Goal: Task Accomplishment & Management: Use online tool/utility

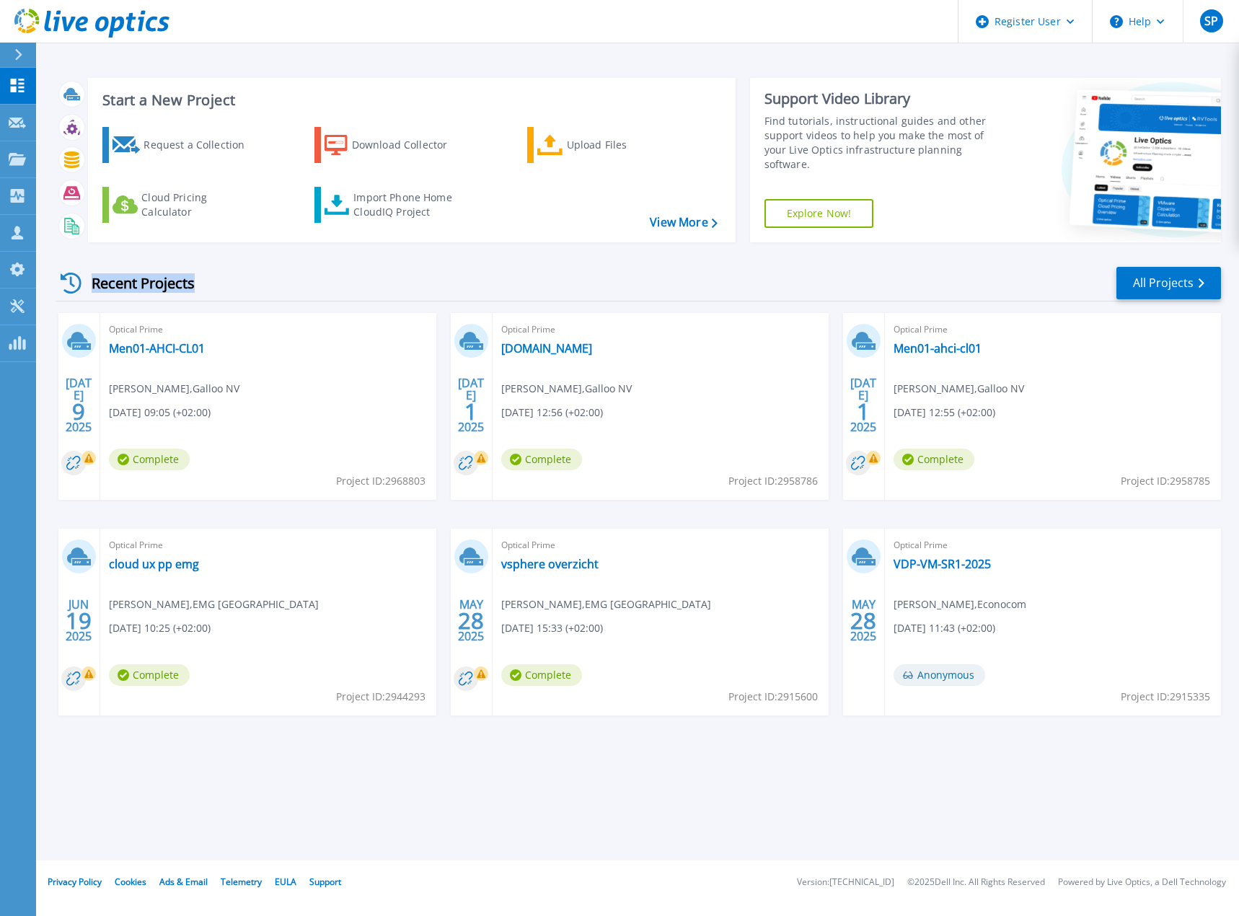
click at [194, 285] on div "Recent Projects" at bounding box center [135, 282] width 159 height 35
click at [1156, 15] on button "Help" at bounding box center [1138, 21] width 90 height 43
click at [1152, 102] on link "Contact Support" at bounding box center [1174, 97] width 161 height 35
click at [1183, 282] on link "All Projects" at bounding box center [1169, 283] width 105 height 32
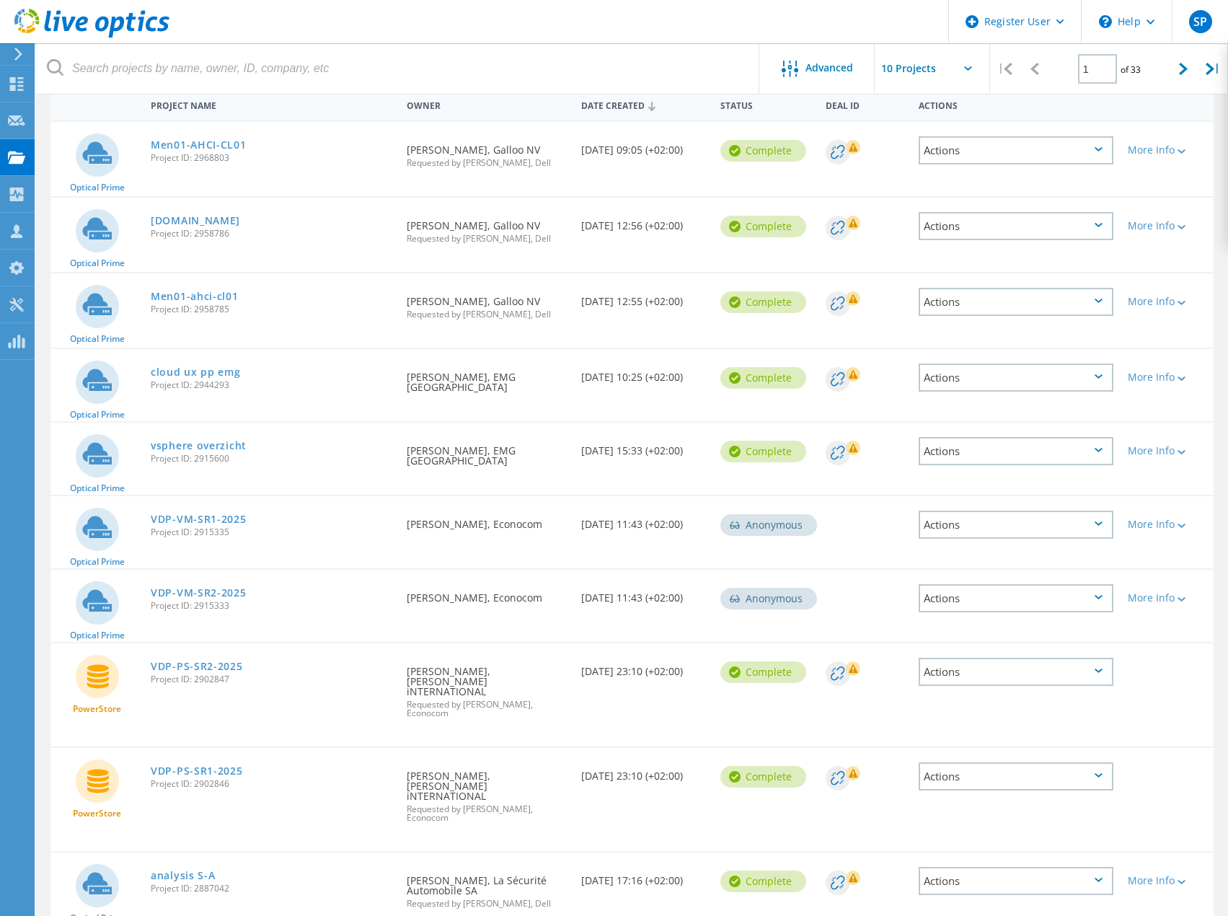
scroll to position [203, 0]
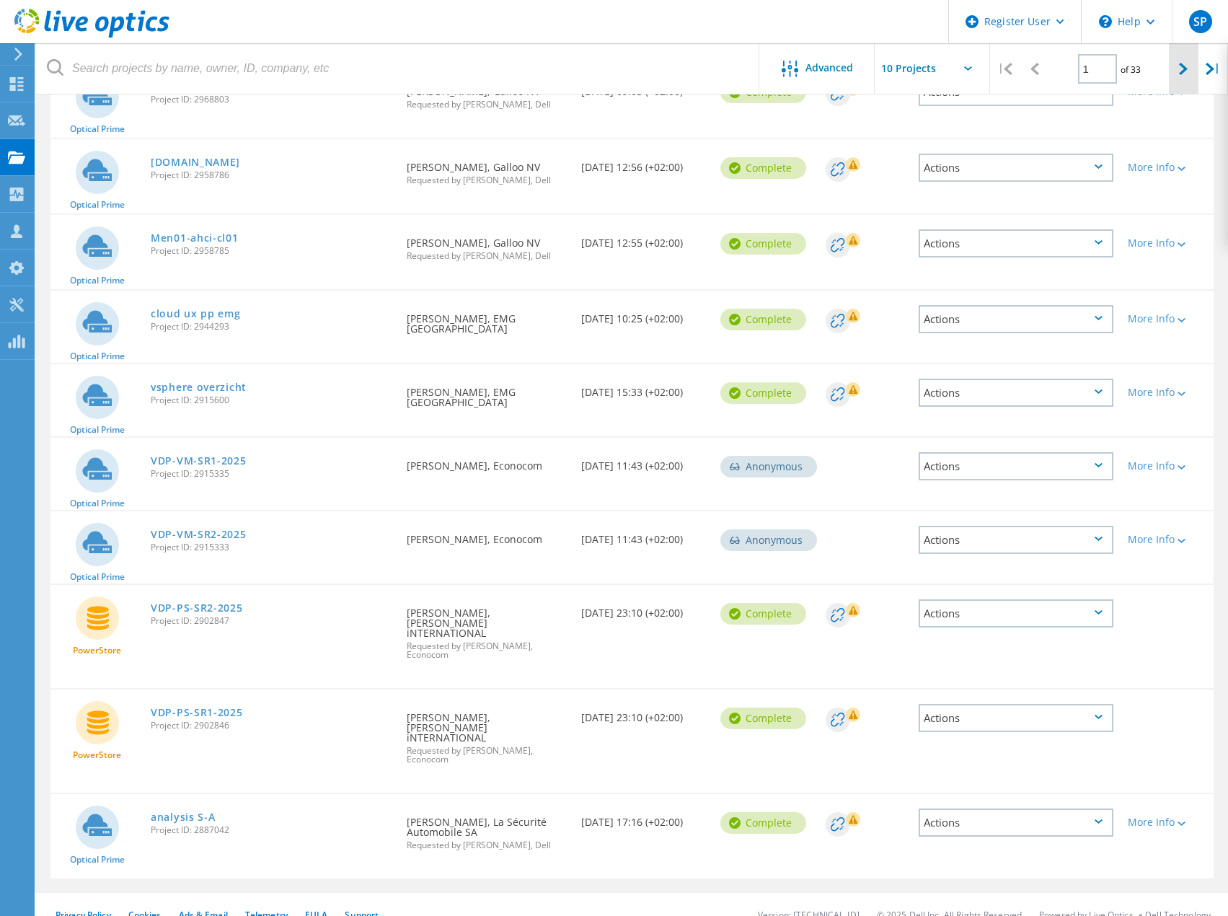
click at [1182, 74] on icon at bounding box center [1183, 69] width 9 height 12
type input "2"
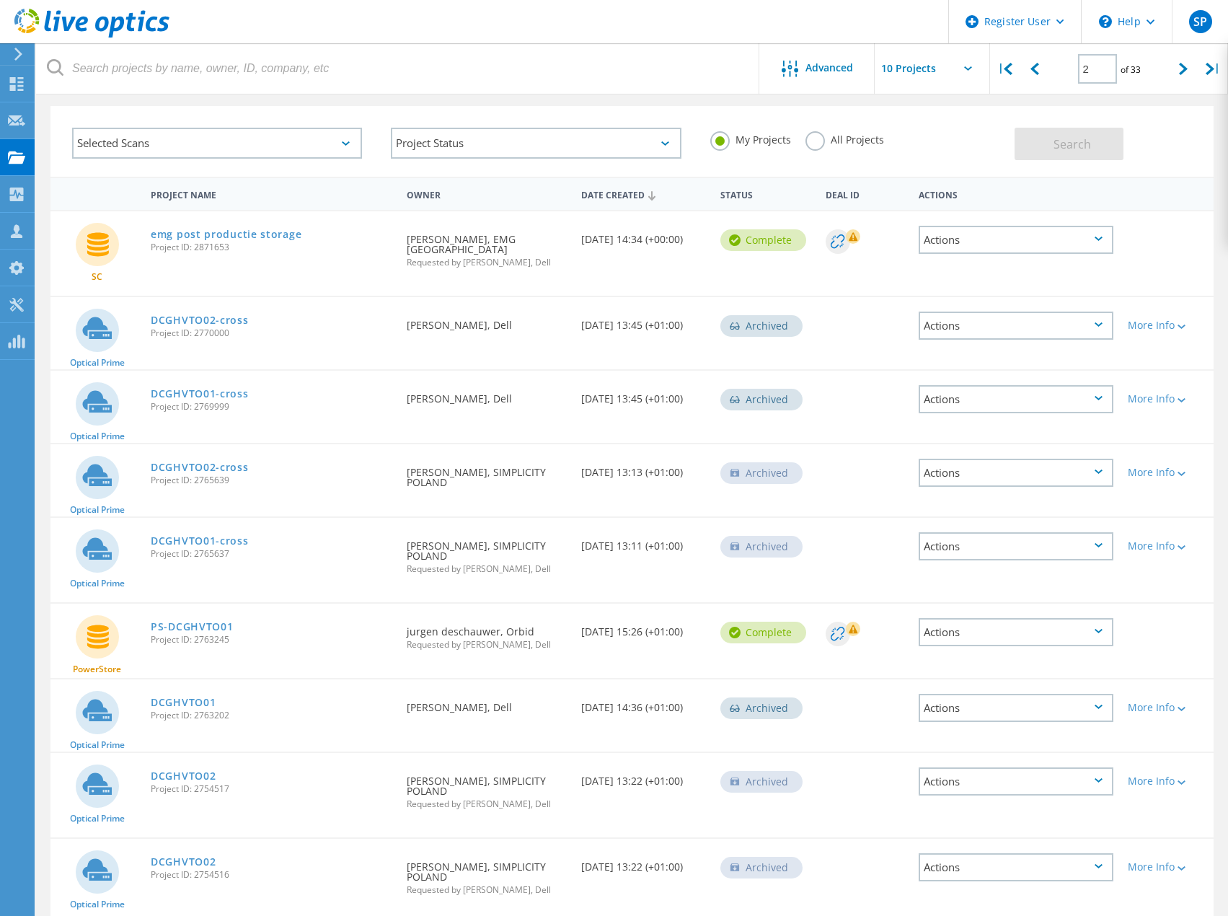
scroll to position [0, 0]
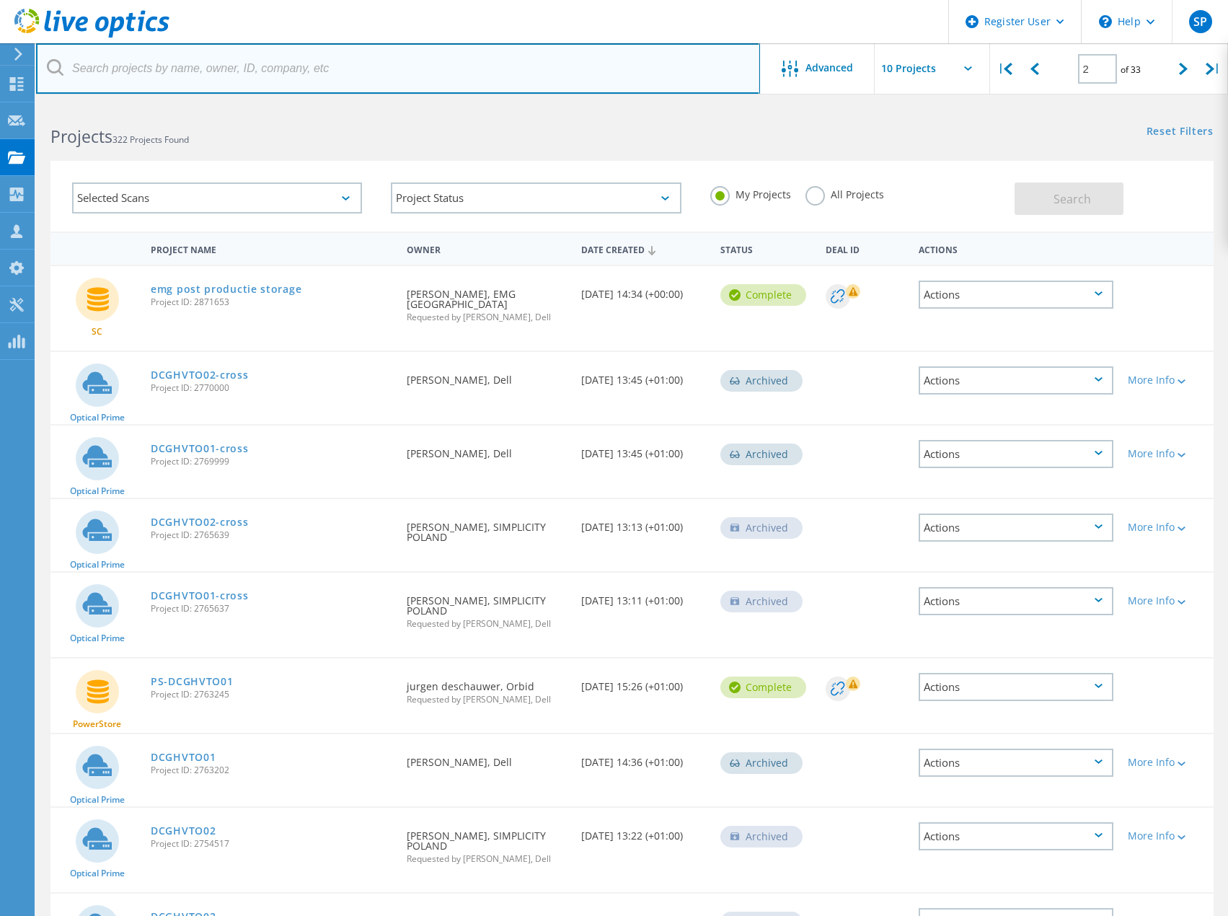
click at [251, 71] on input "text" at bounding box center [398, 68] width 724 height 50
type input "orbit"
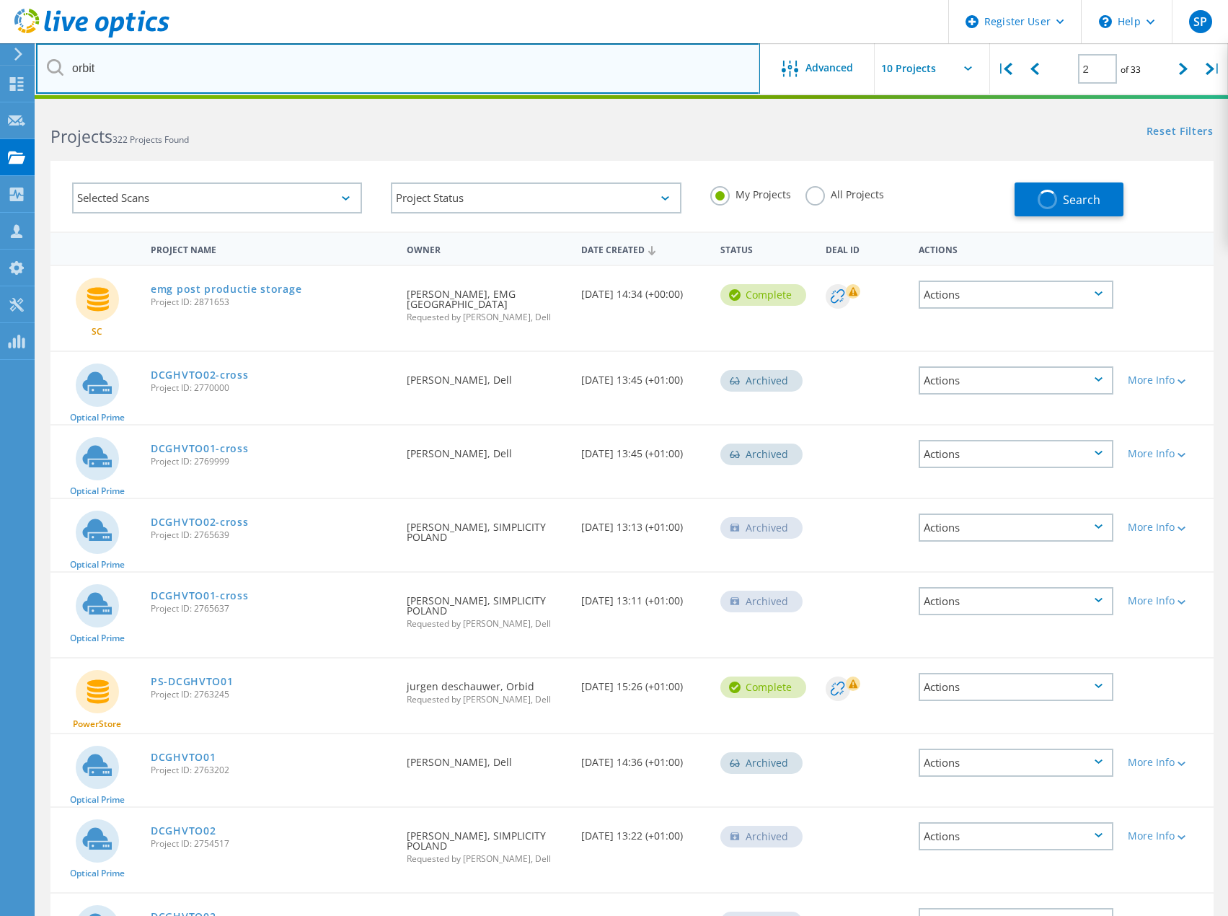
type input "1"
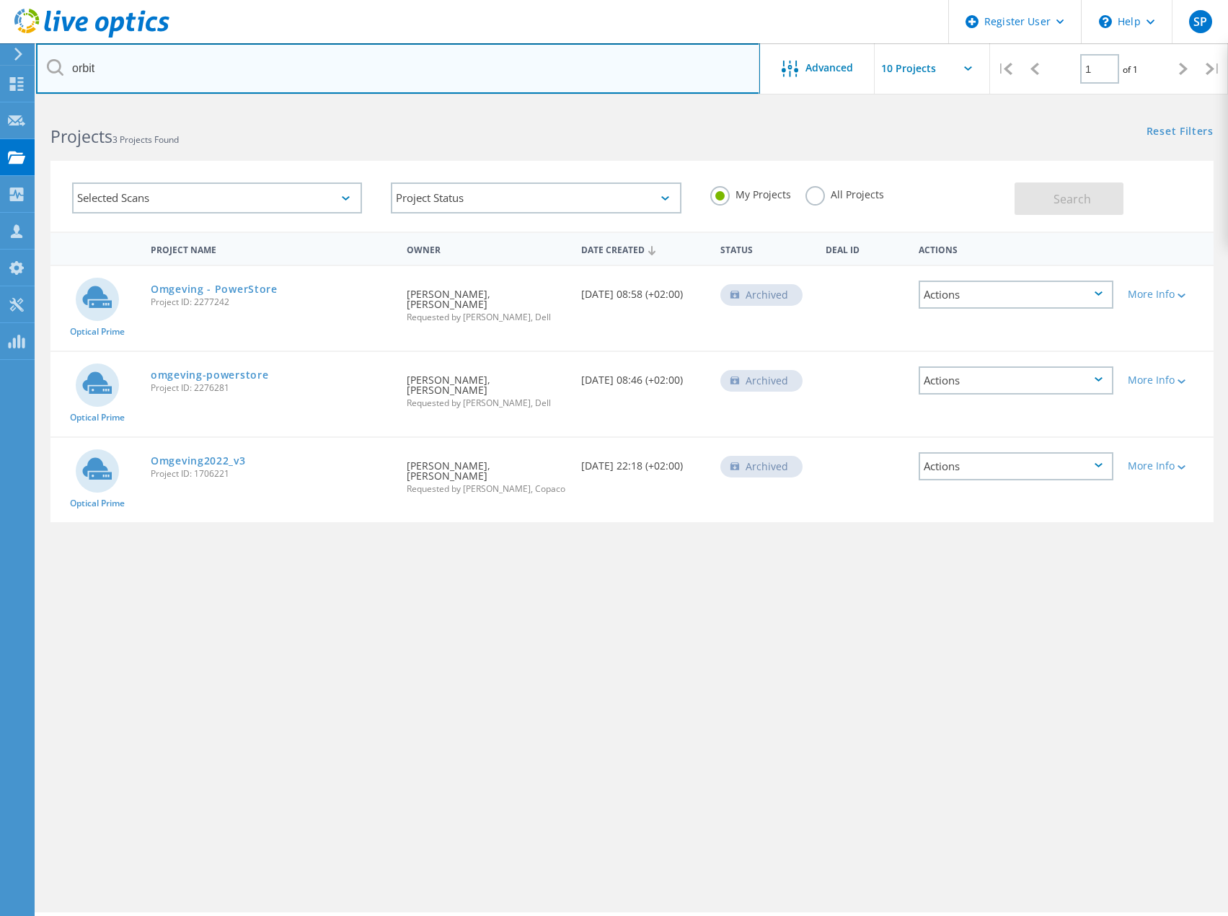
drag, startPoint x: 123, startPoint y: 69, endPoint x: 96, endPoint y: 69, distance: 26.7
click at [96, 69] on input "orbit" at bounding box center [398, 68] width 724 height 50
type input "orbid"
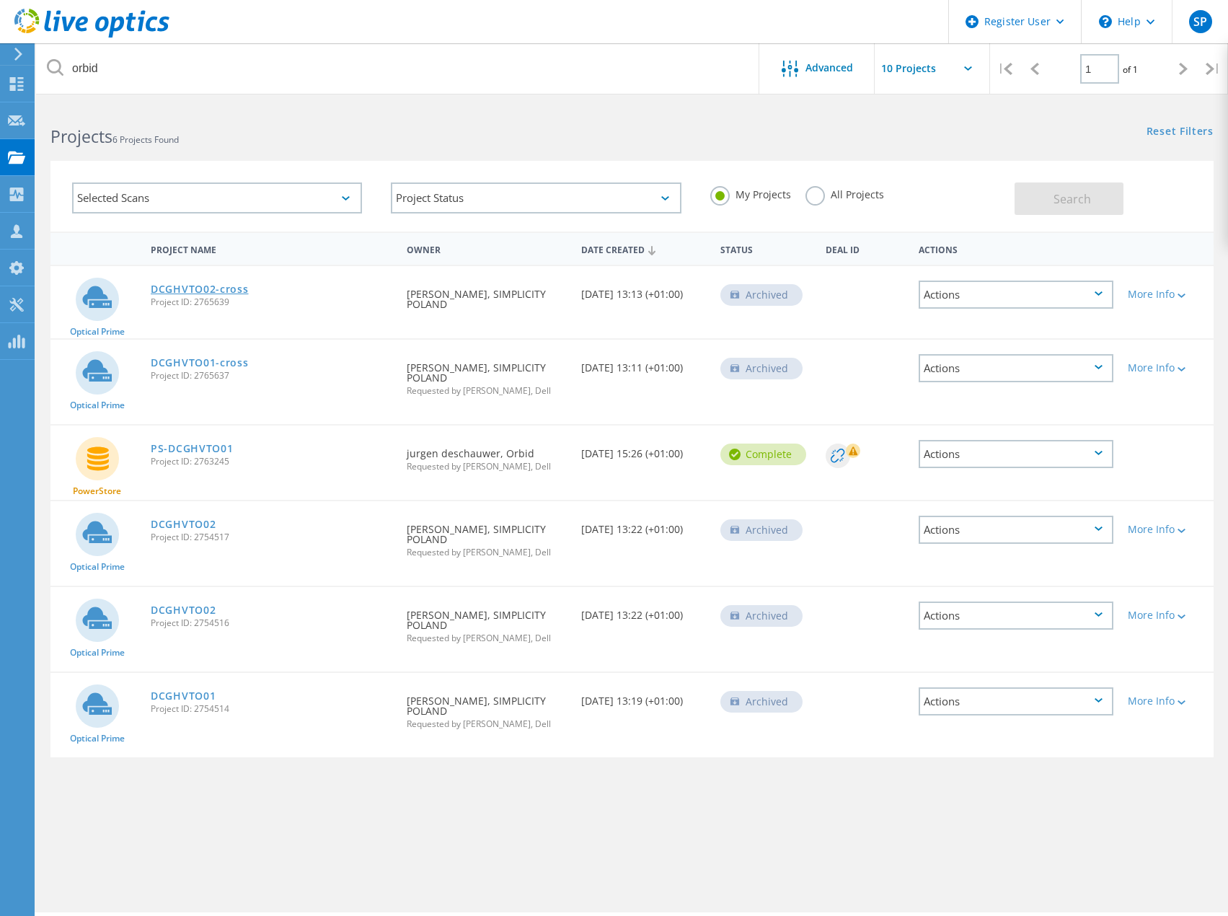
click at [209, 294] on link "DCGHVTO02-cross" at bounding box center [200, 289] width 98 height 10
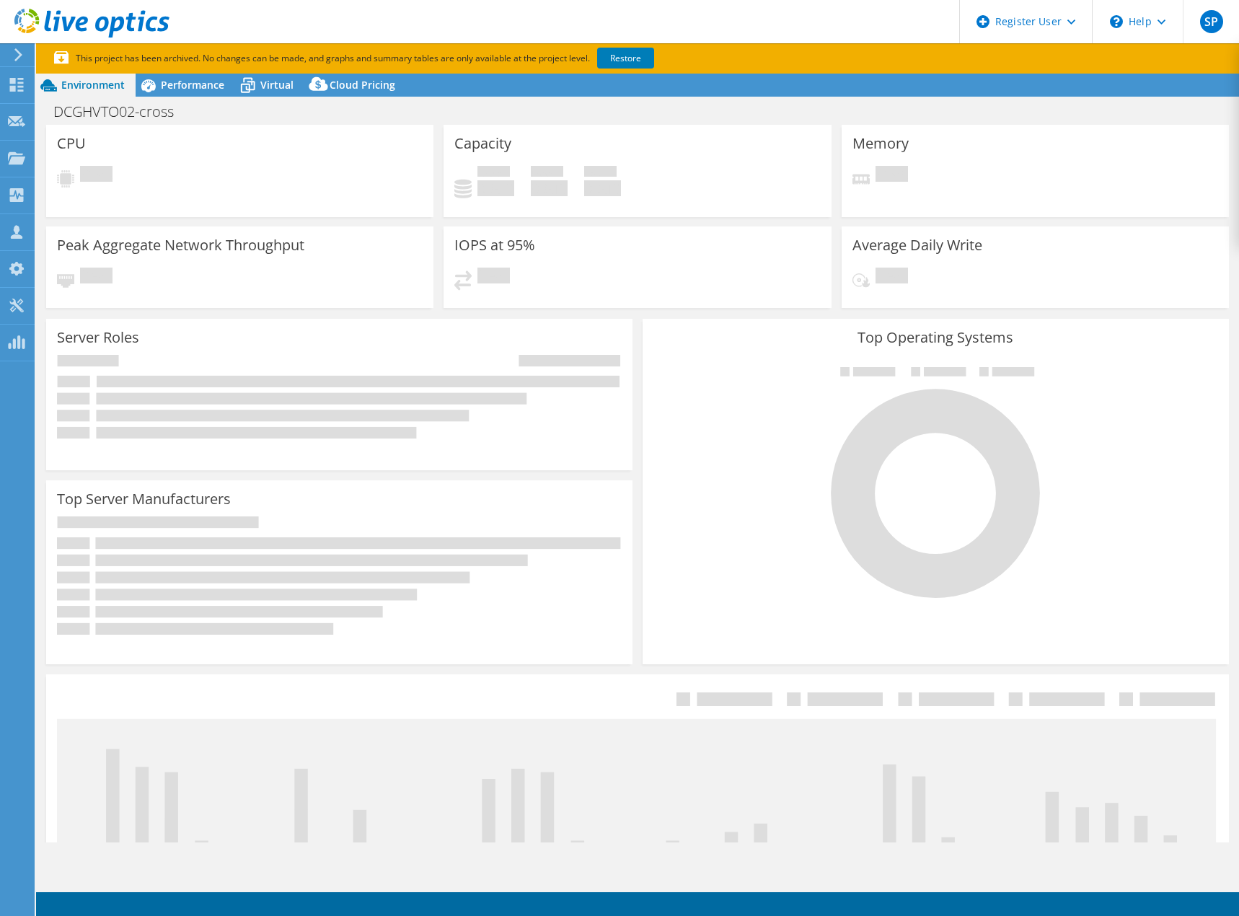
select select "USD"
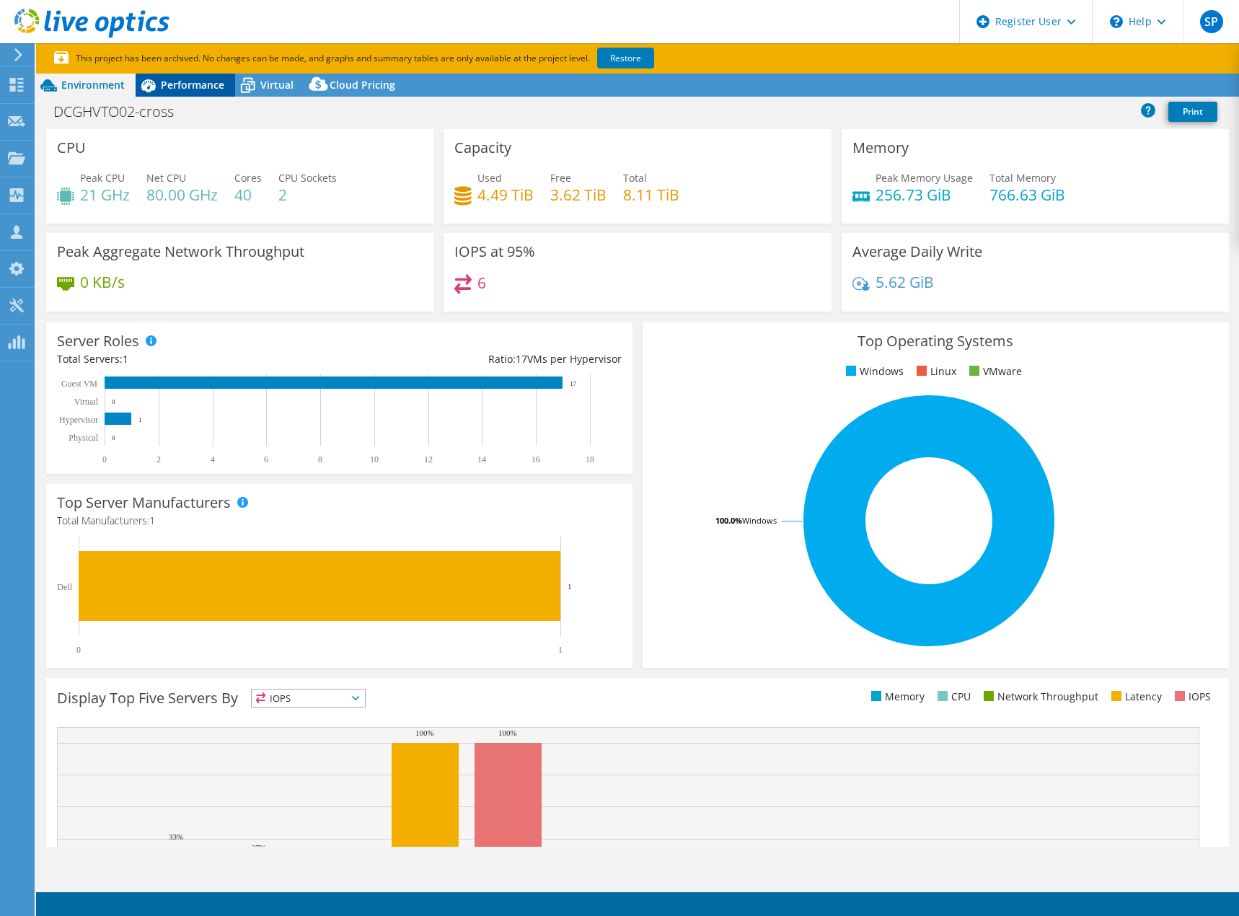
click at [190, 84] on span "Performance" at bounding box center [192, 85] width 63 height 14
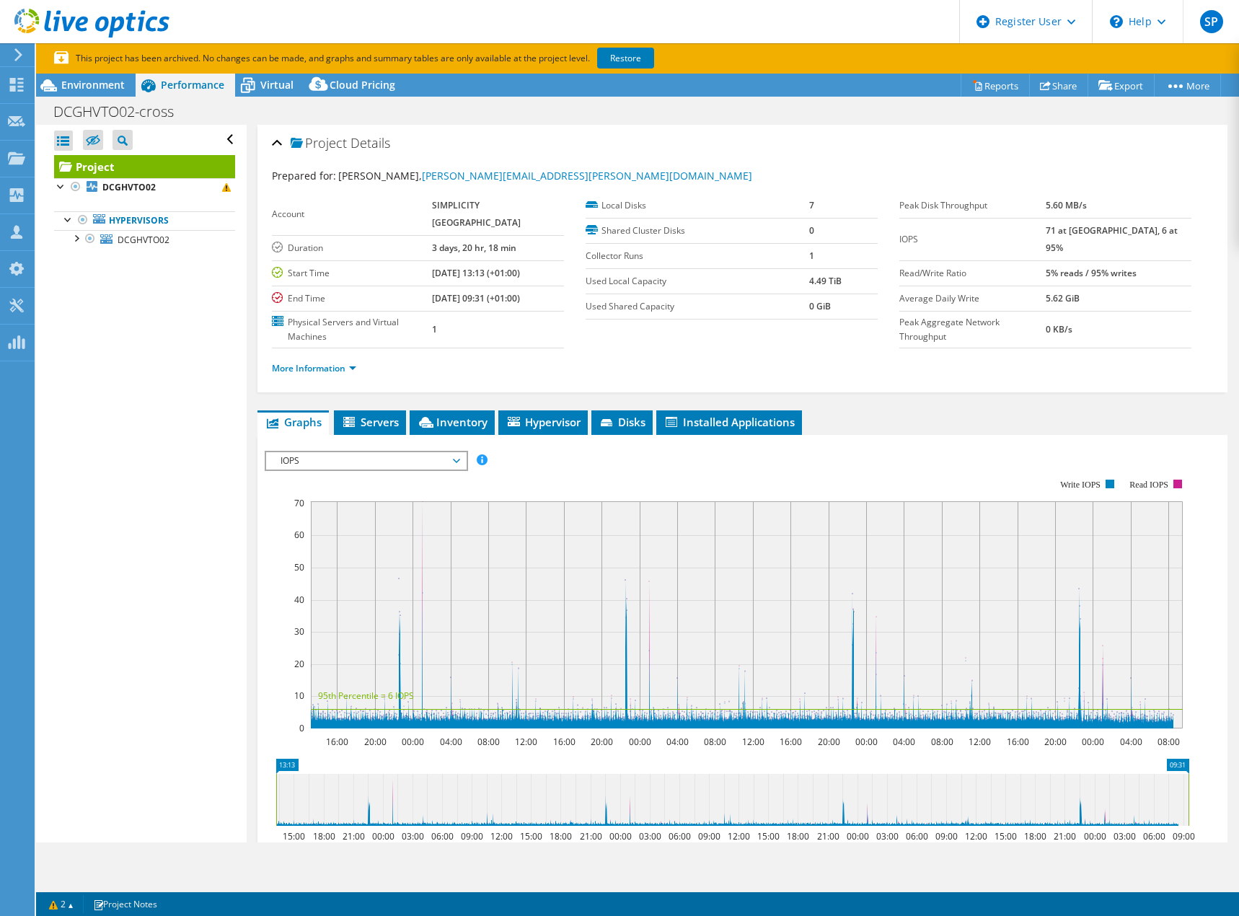
click at [325, 452] on span "IOPS" at bounding box center [365, 460] width 185 height 17
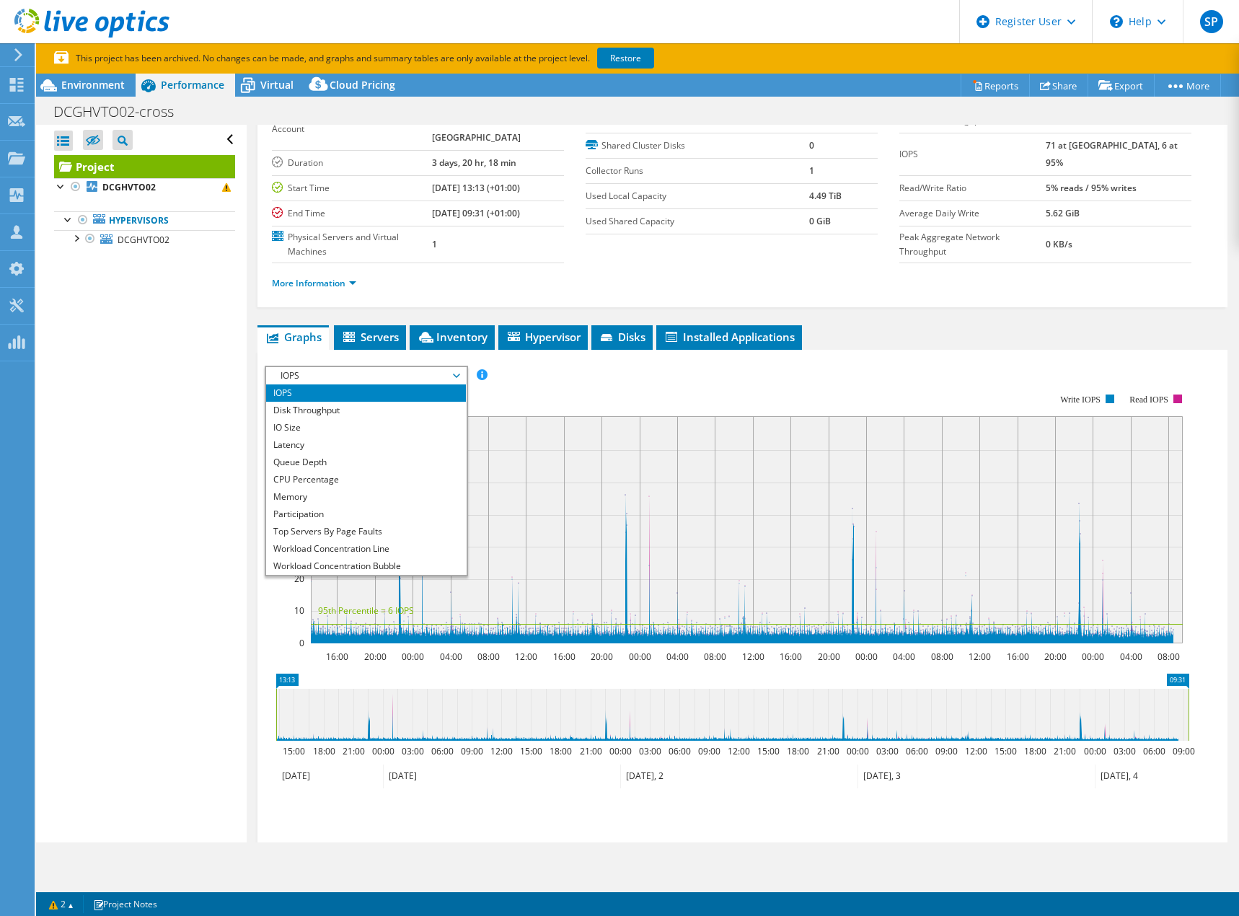
scroll to position [72, 0]
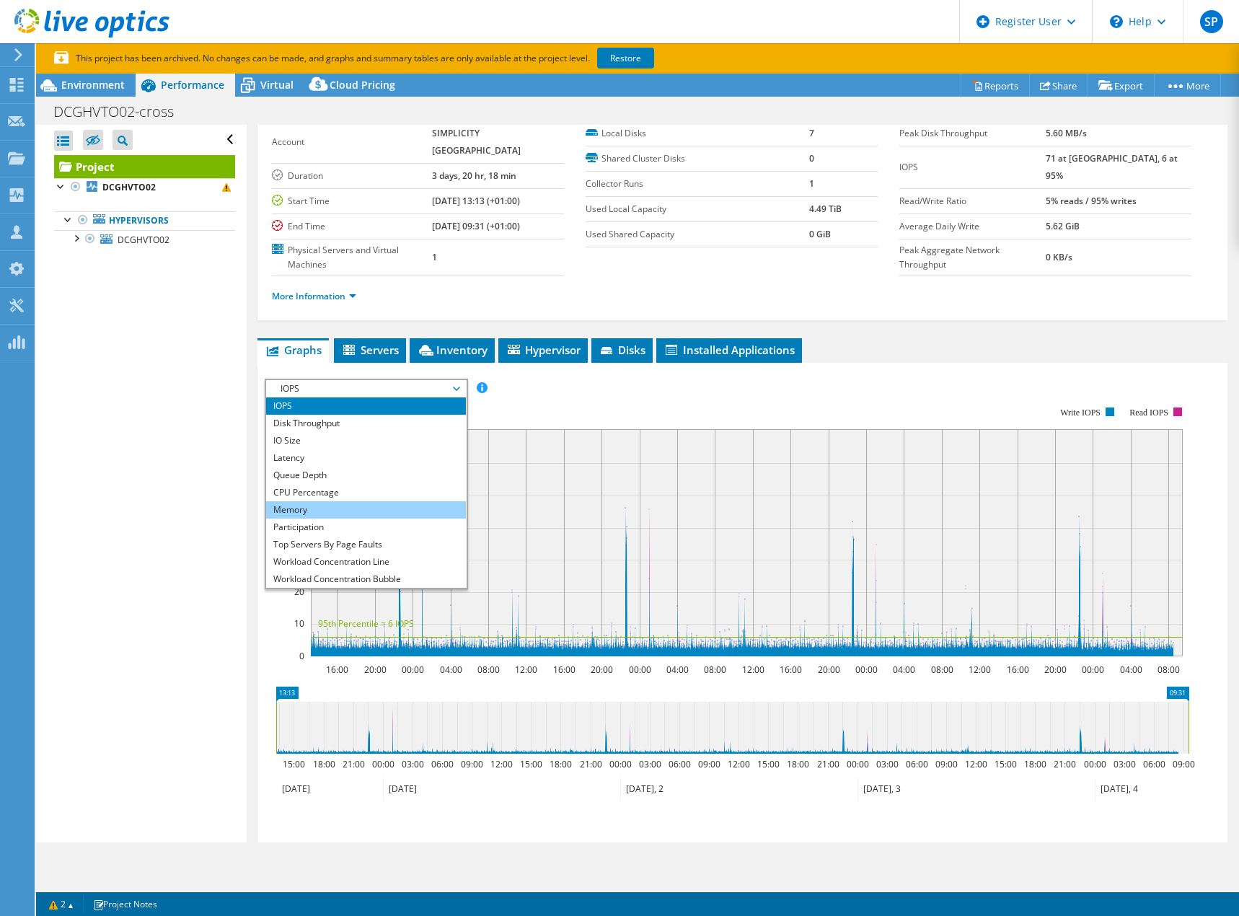
click at [315, 501] on li "Memory" at bounding box center [366, 509] width 200 height 17
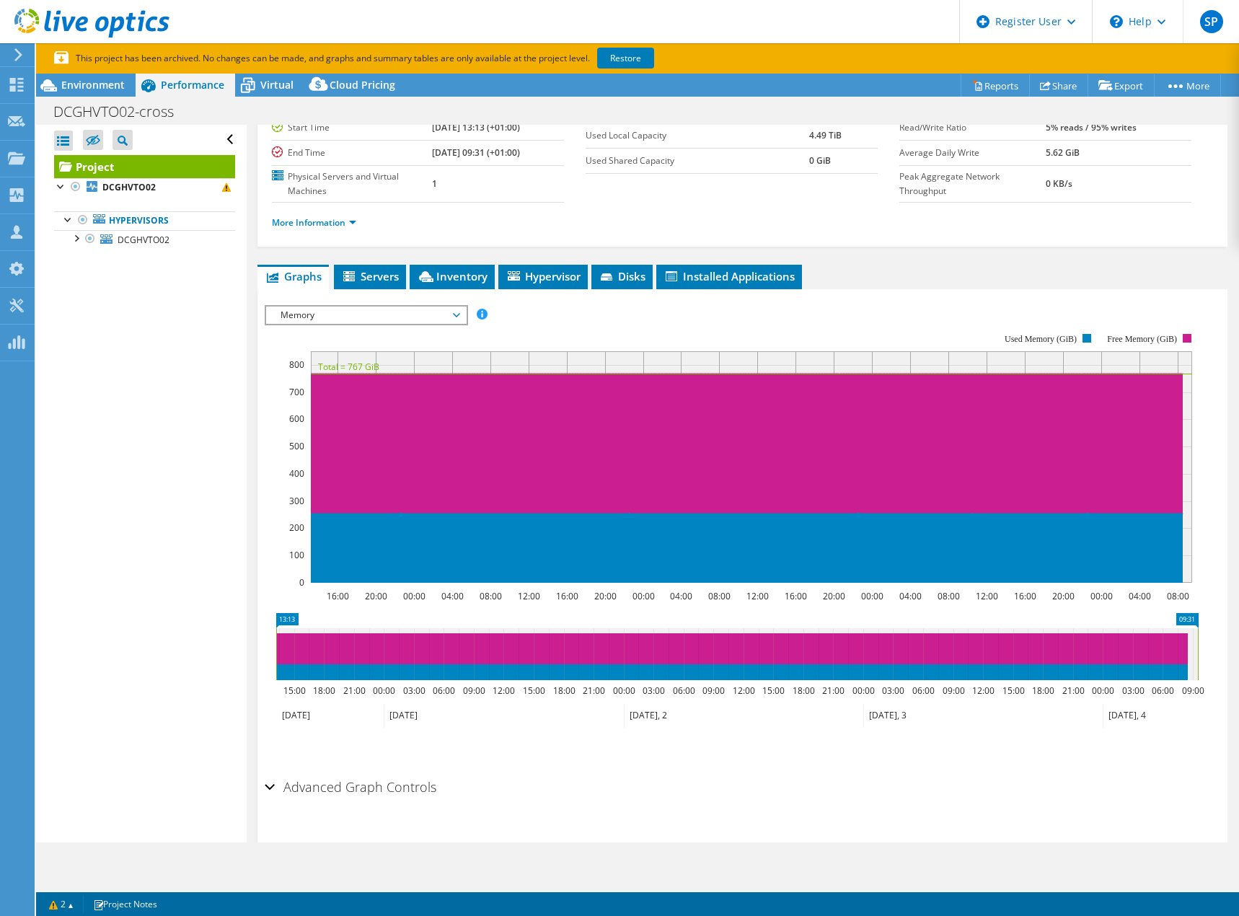
scroll to position [146, 0]
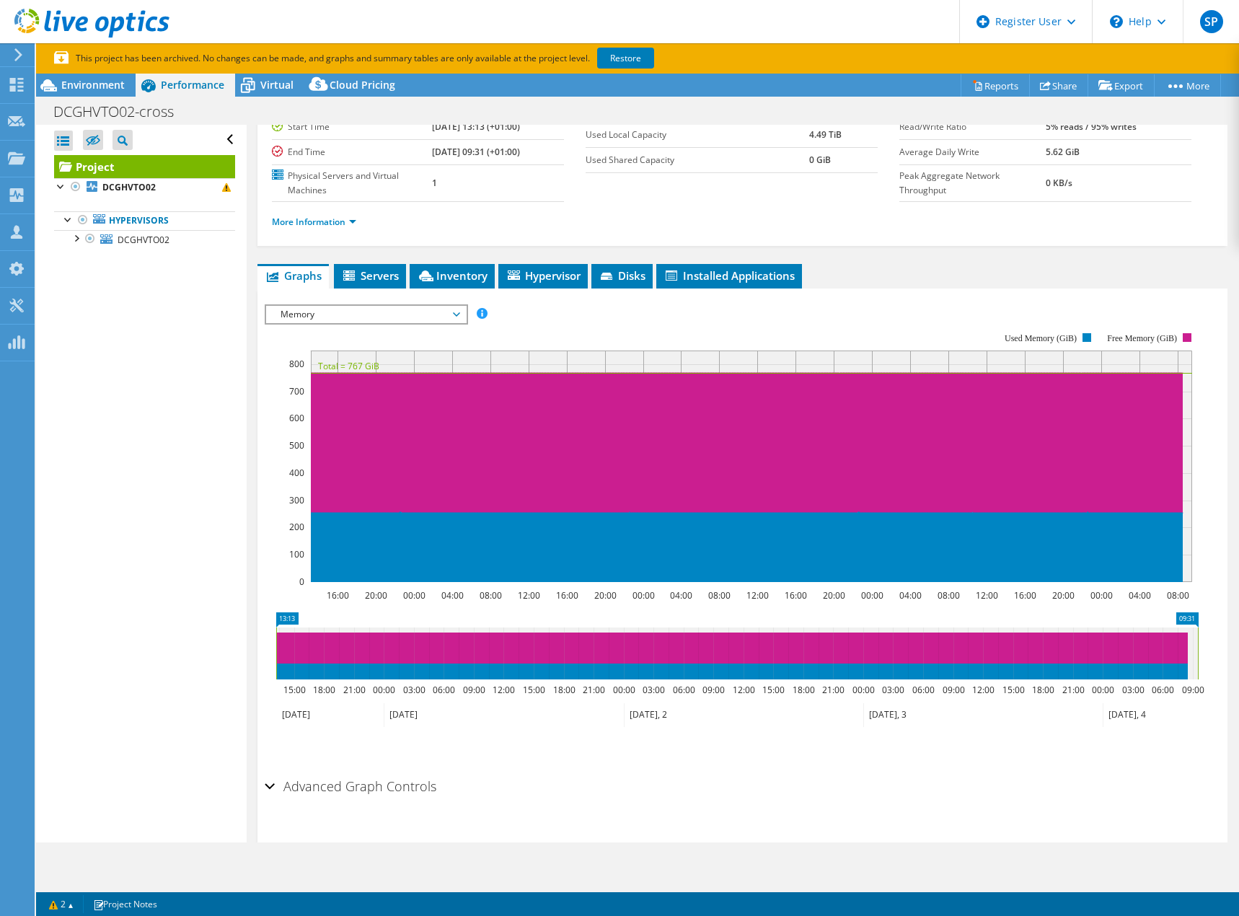
click at [339, 306] on span "Memory" at bounding box center [365, 314] width 185 height 17
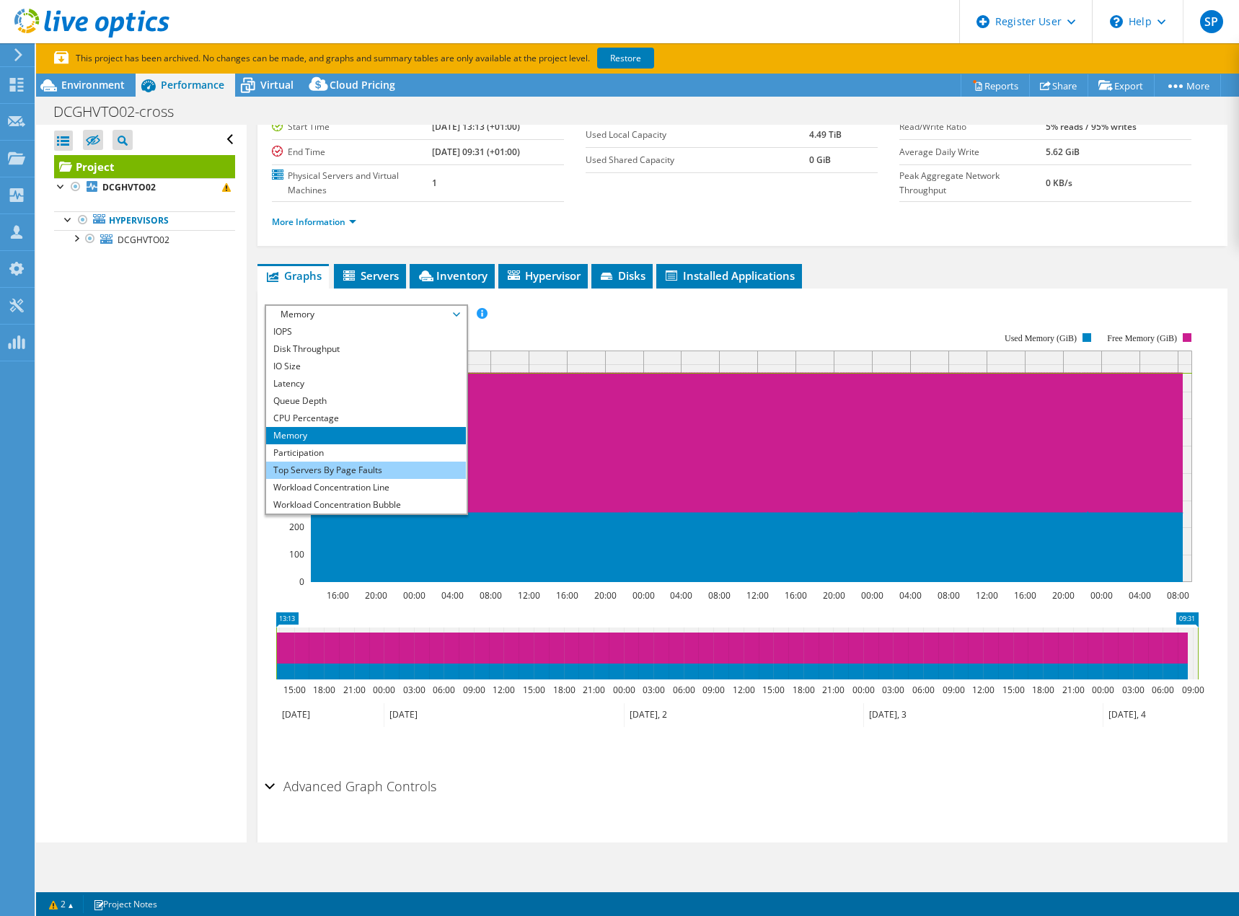
click at [372, 462] on li "Top Servers By Page Faults" at bounding box center [366, 470] width 200 height 17
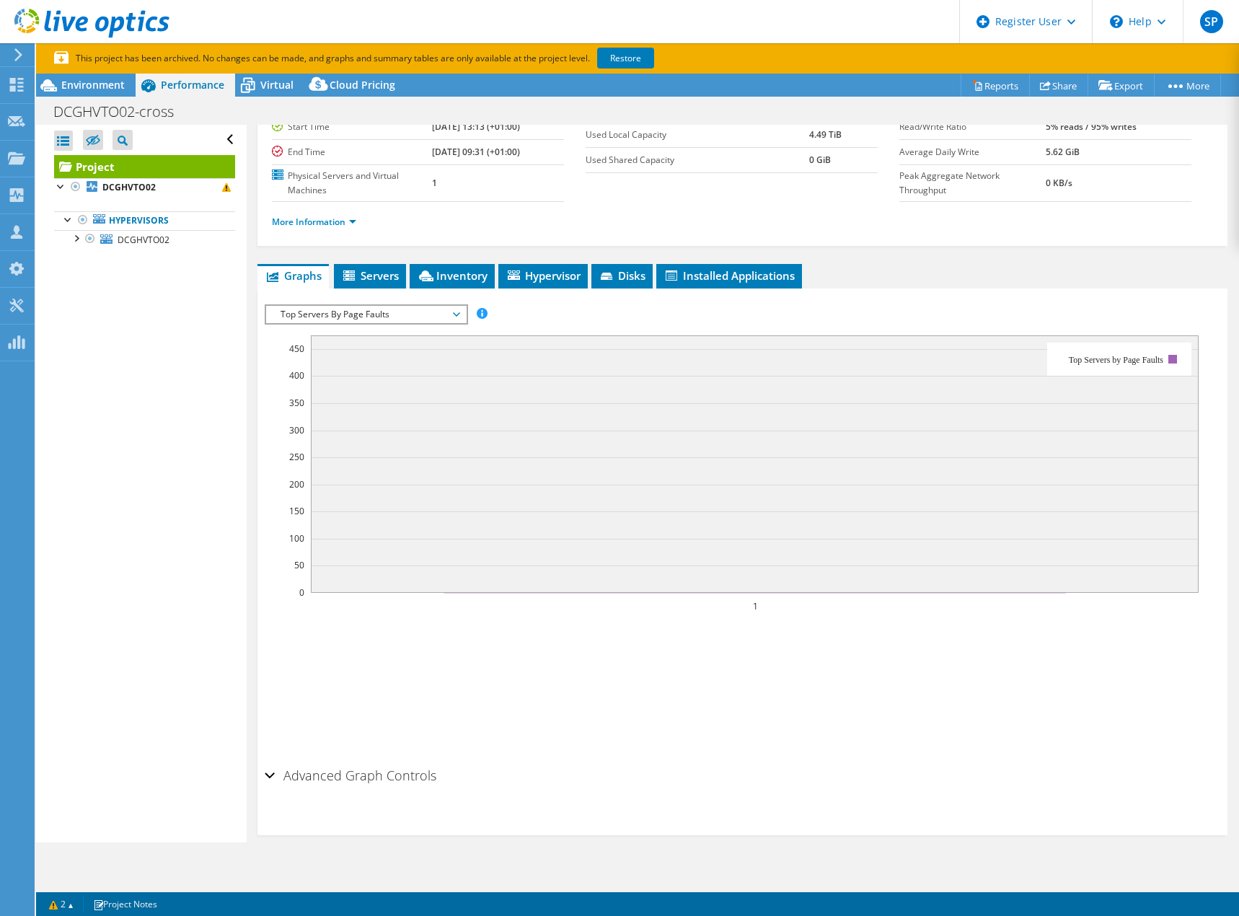
scroll to position [31, 0]
